Goal: Task Accomplishment & Management: Use online tool/utility

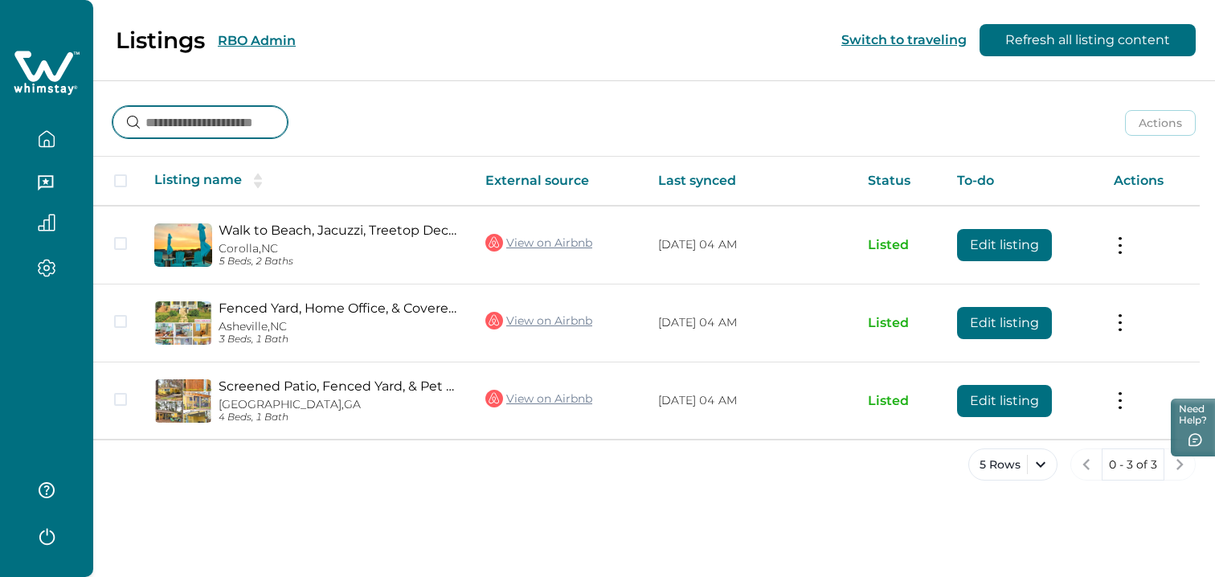
click at [213, 126] on input at bounding box center [200, 122] width 175 height 32
click at [43, 148] on icon "button" at bounding box center [47, 139] width 18 height 18
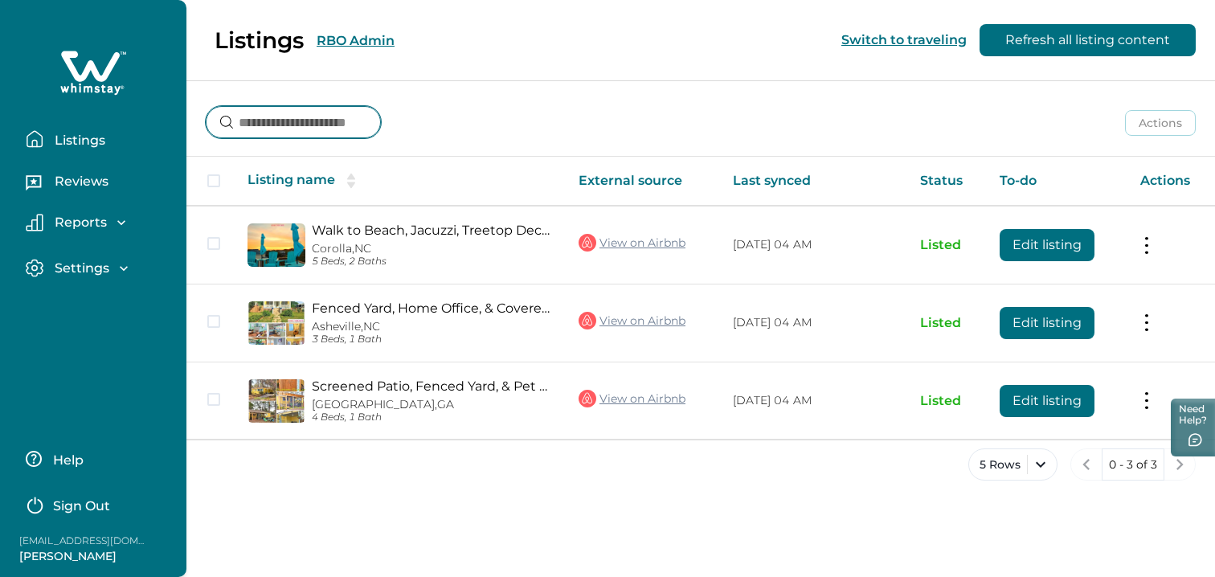
click at [370, 138] on input at bounding box center [293, 122] width 175 height 32
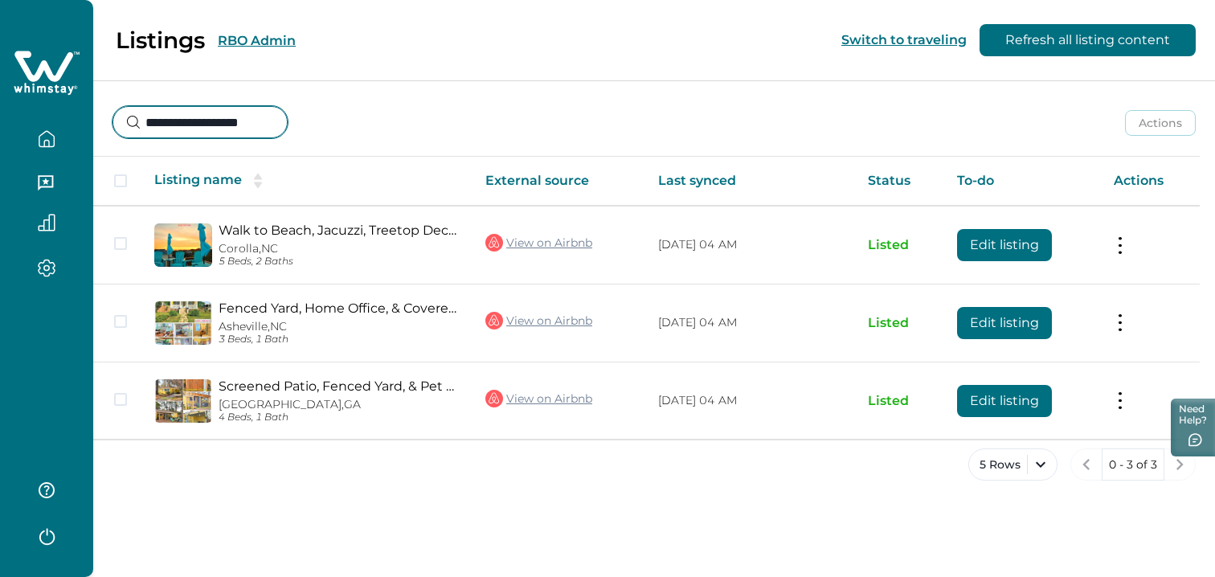
scroll to position [0, 5]
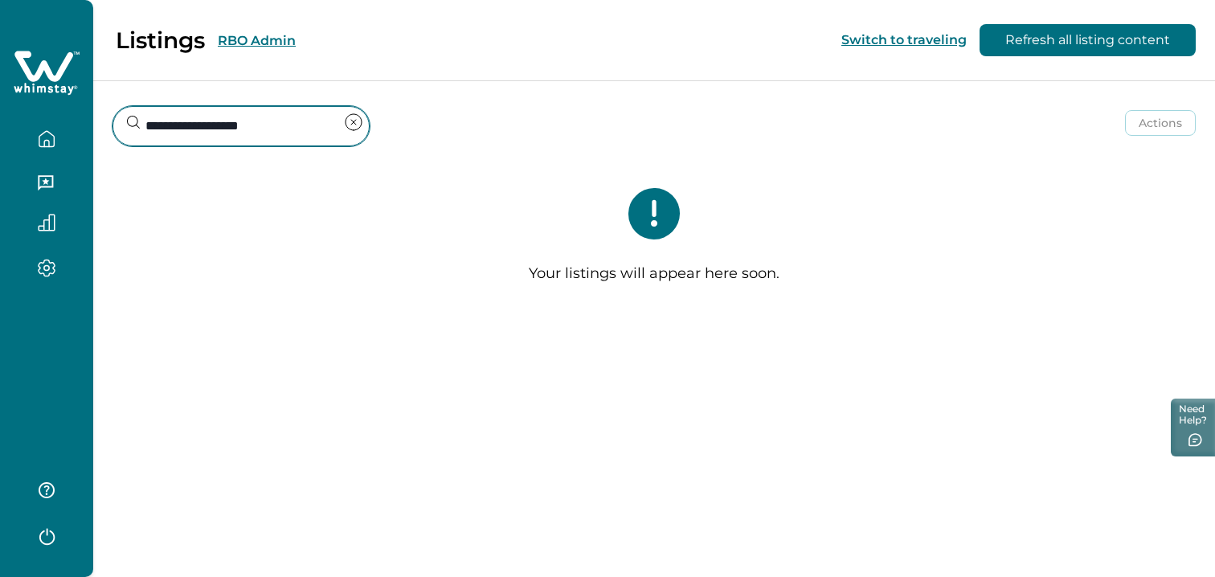
type input "**********"
click at [361, 131] on icon "clear input" at bounding box center [353, 122] width 19 height 19
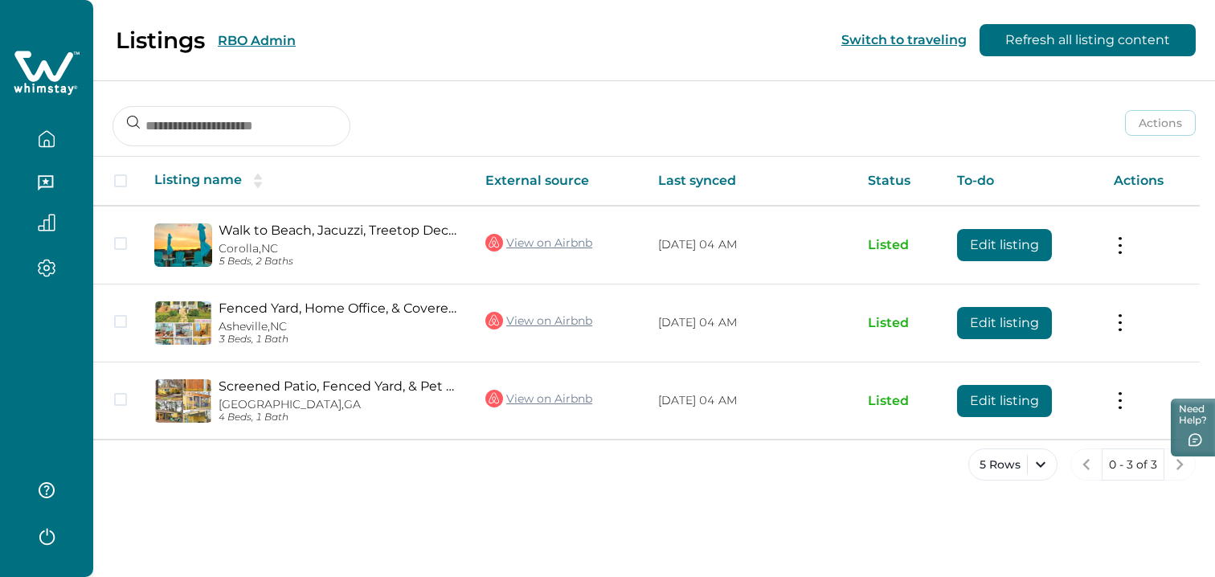
click at [290, 40] on button "RBO Admin" at bounding box center [257, 40] width 78 height 15
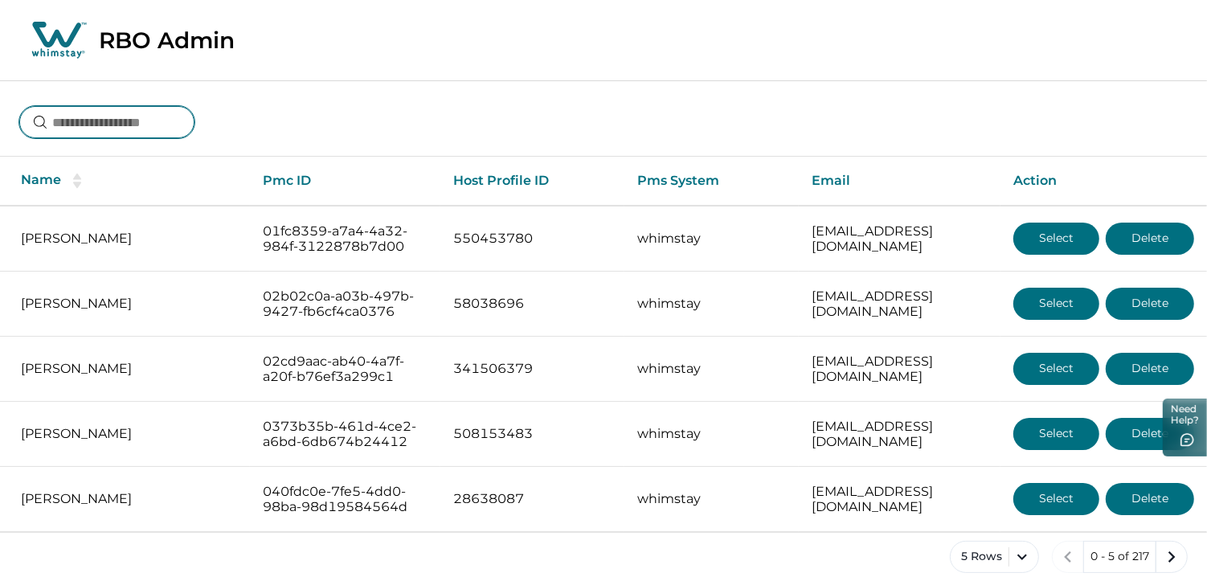
click at [134, 138] on input at bounding box center [106, 122] width 175 height 32
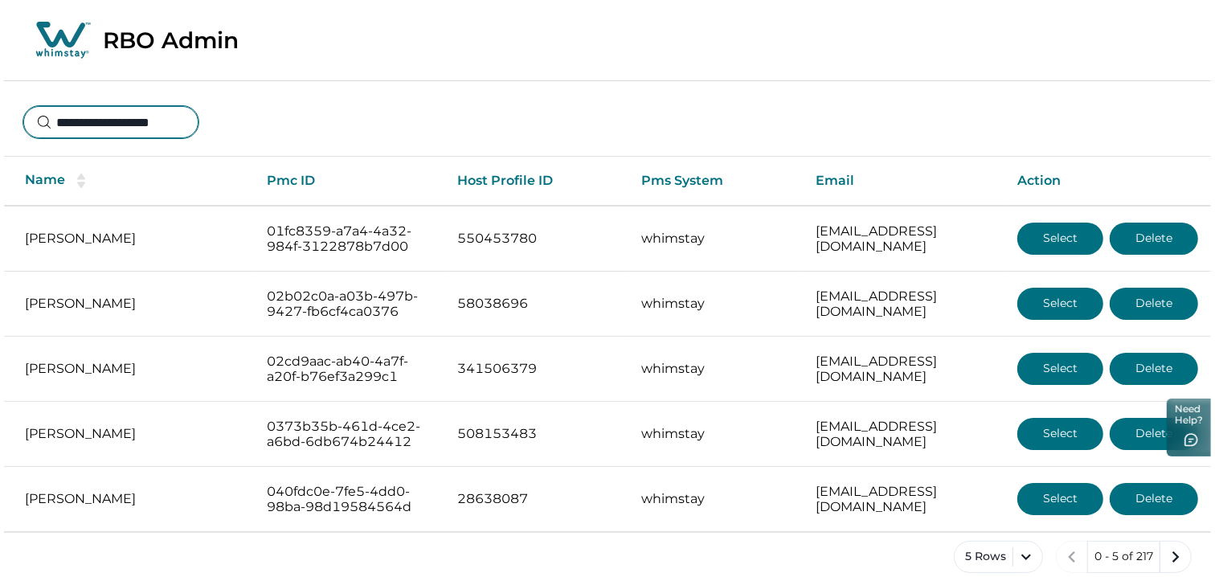
scroll to position [0, 5]
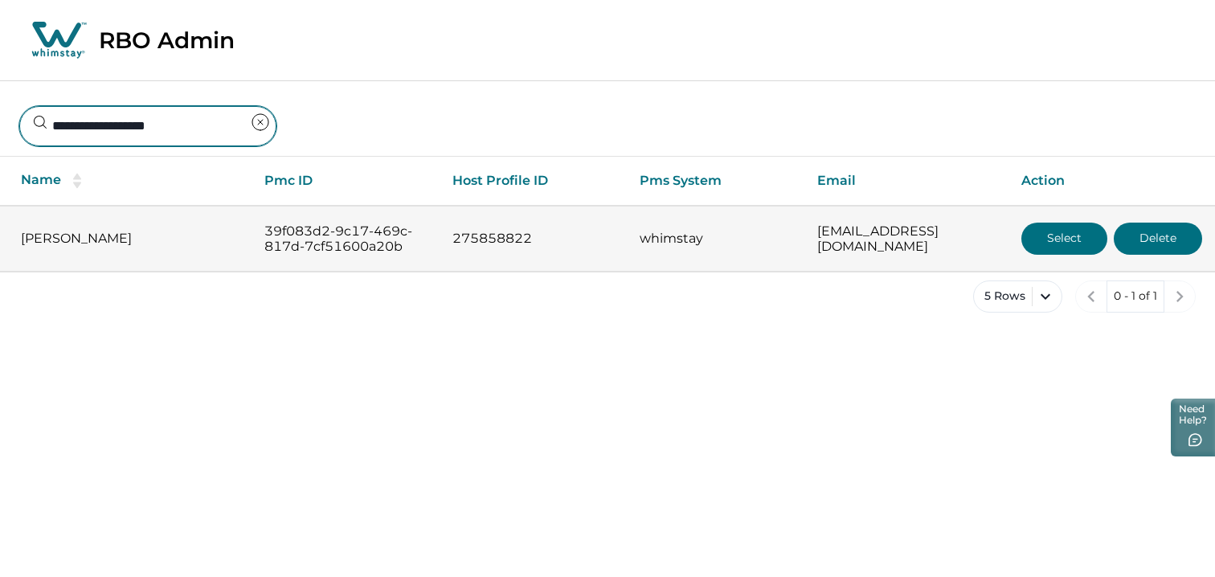
type input "**********"
click at [867, 255] on p "[EMAIL_ADDRESS][DOMAIN_NAME]" at bounding box center [906, 238] width 178 height 31
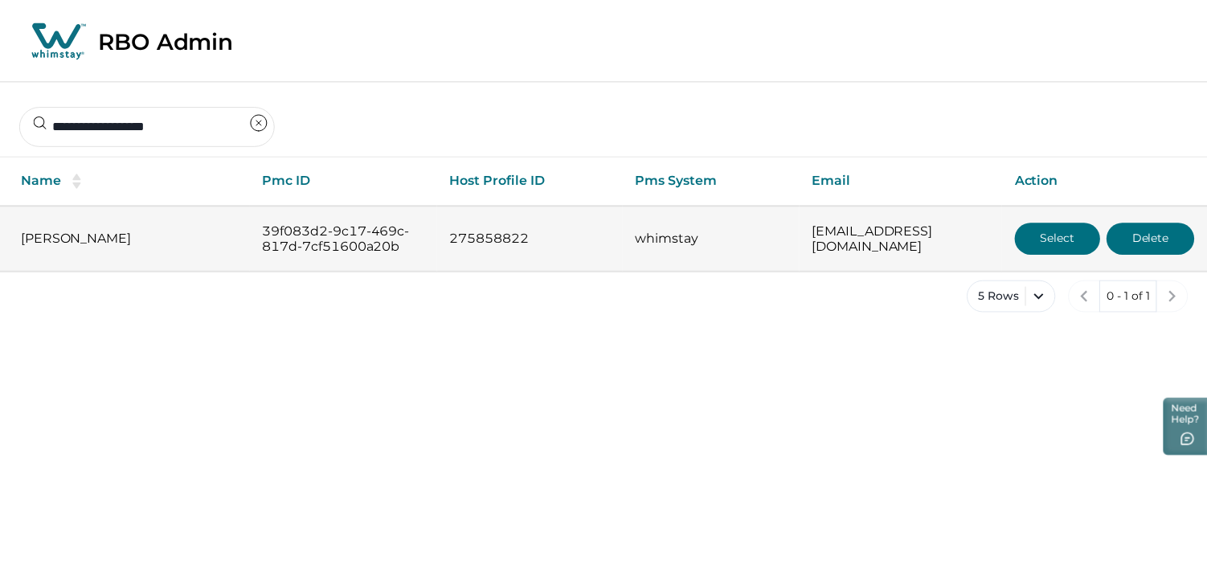
scroll to position [0, 0]
click at [1053, 249] on button "Select" at bounding box center [1064, 239] width 86 height 32
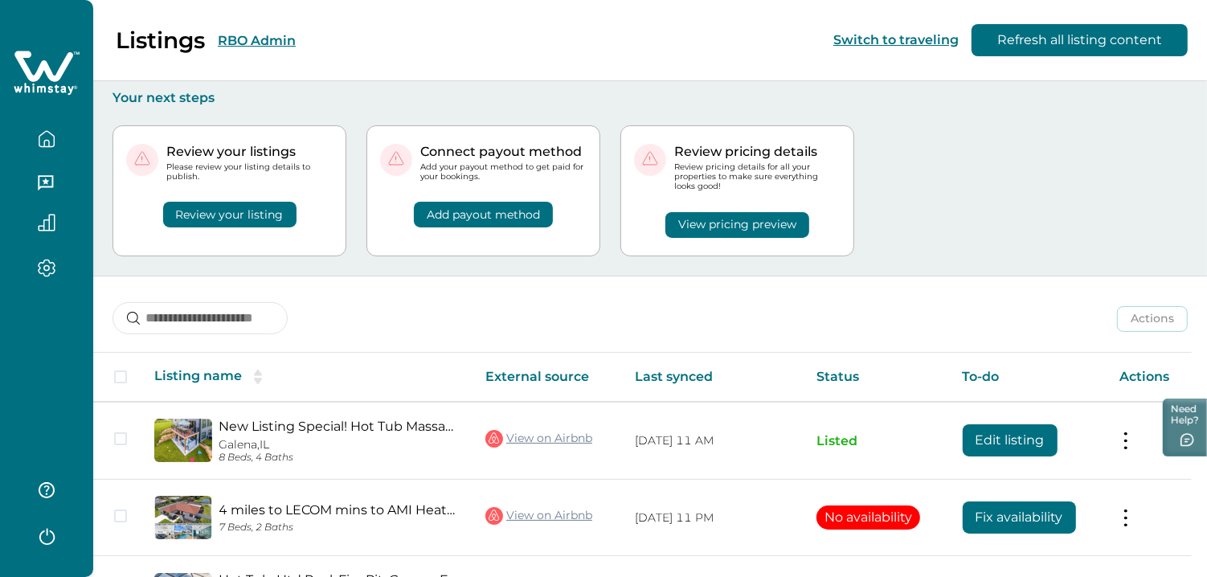
click at [1057, 242] on div "Review your listings Please review your listing details to publish. Review your…" at bounding box center [650, 191] width 1075 height 170
